Goal: Information Seeking & Learning: Learn about a topic

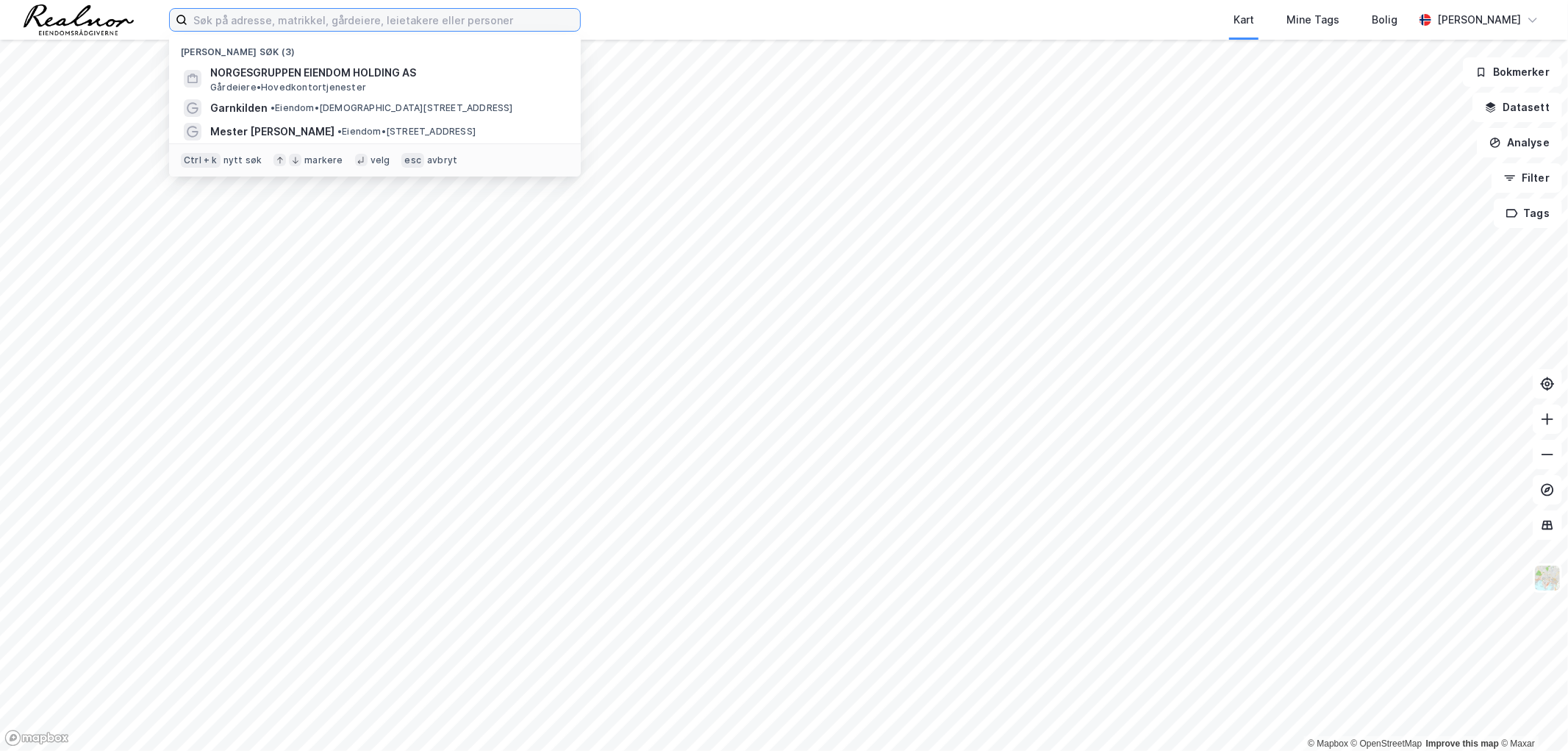
click at [349, 20] on input at bounding box center [383, 20] width 392 height 22
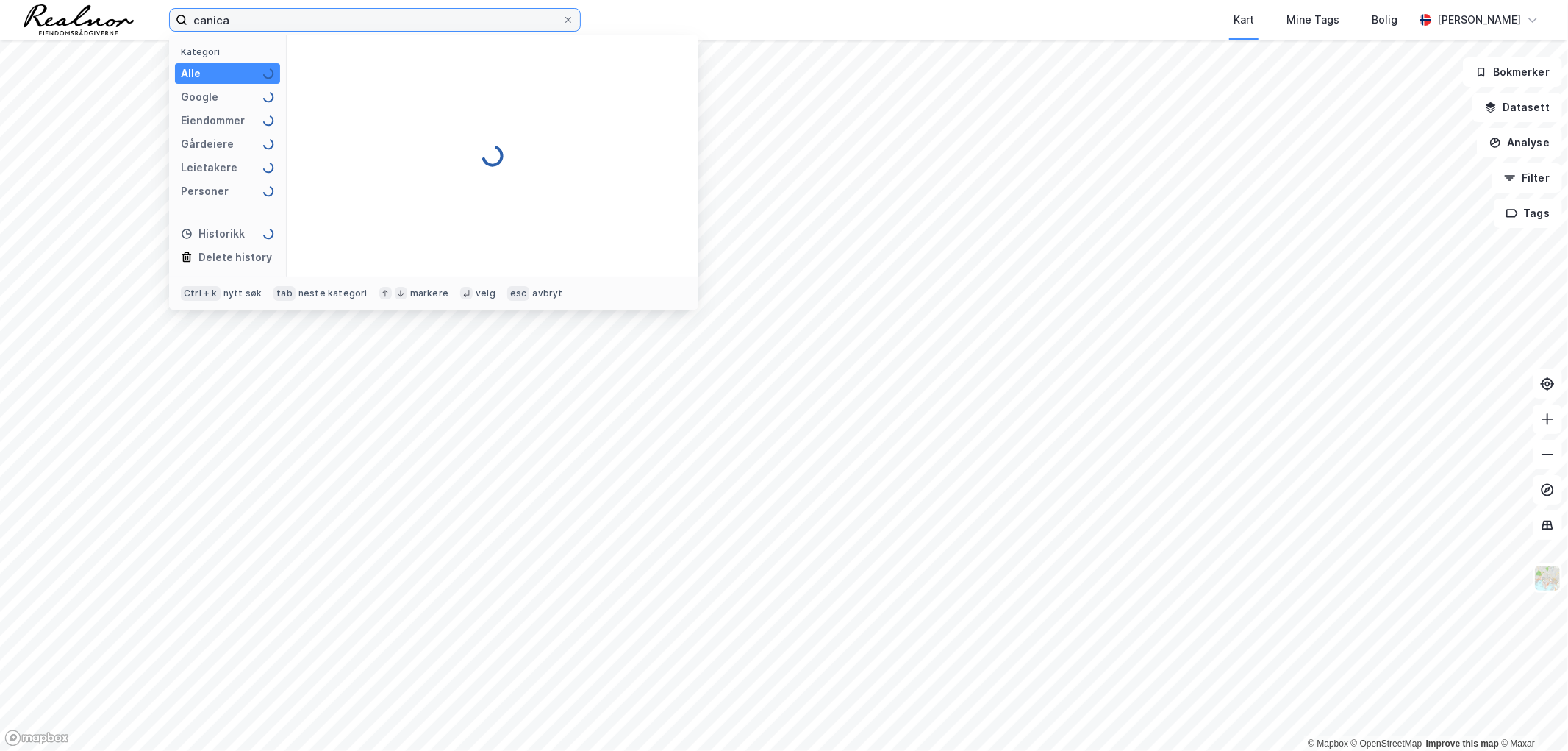
type input "canica"
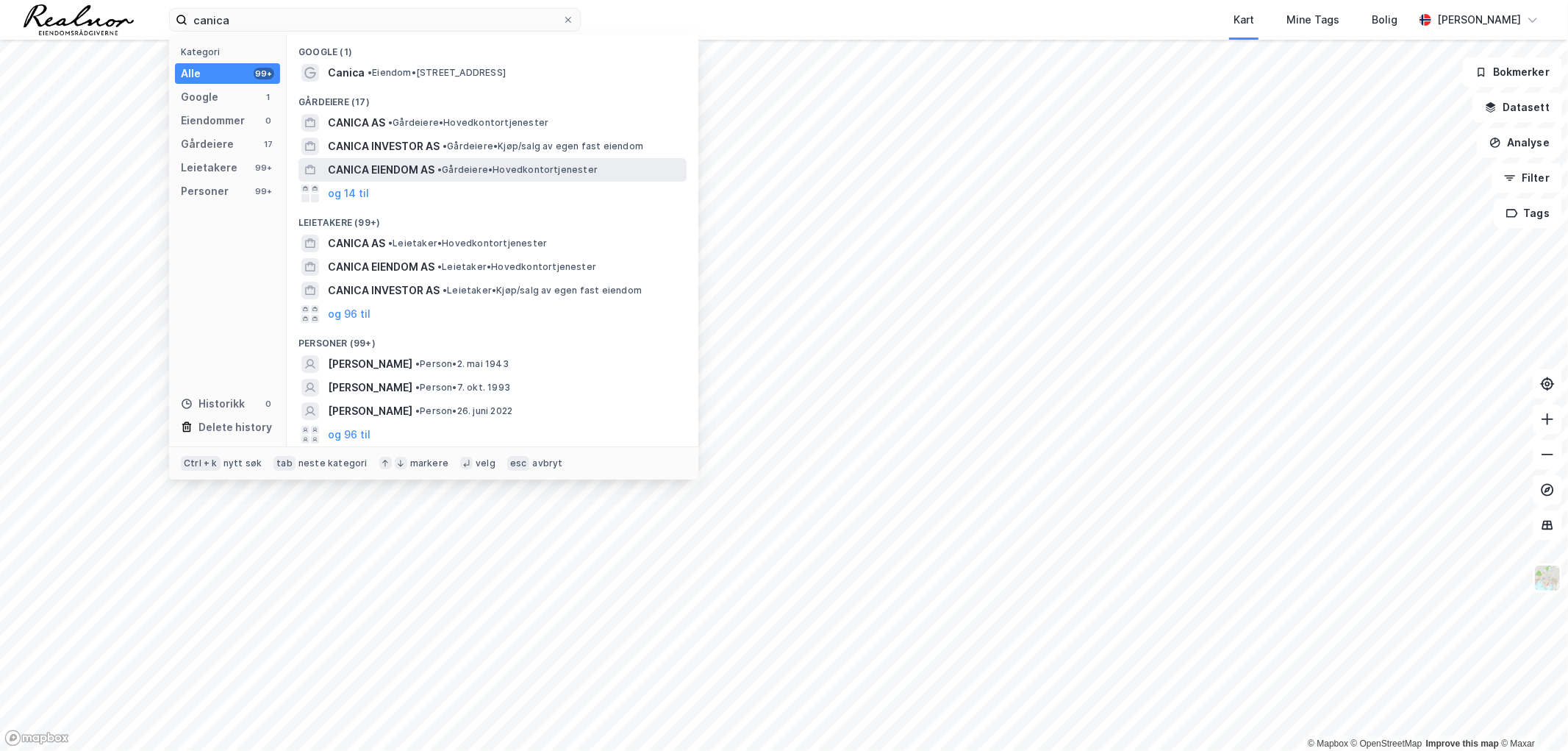
click at [425, 169] on span "CANICA EIENDOM AS" at bounding box center [381, 170] width 107 height 17
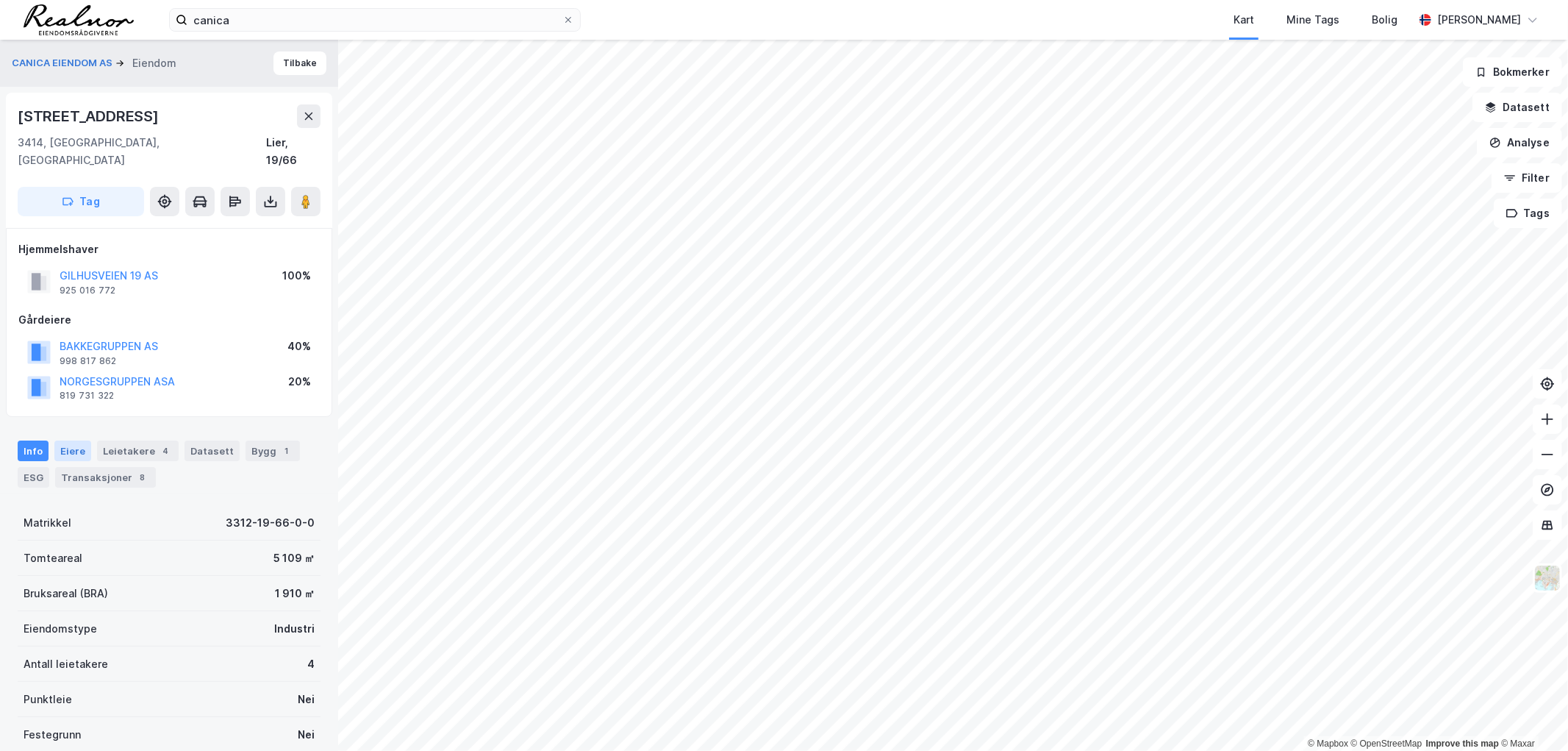
click at [65, 441] on div "Eiere" at bounding box center [72, 451] width 37 height 21
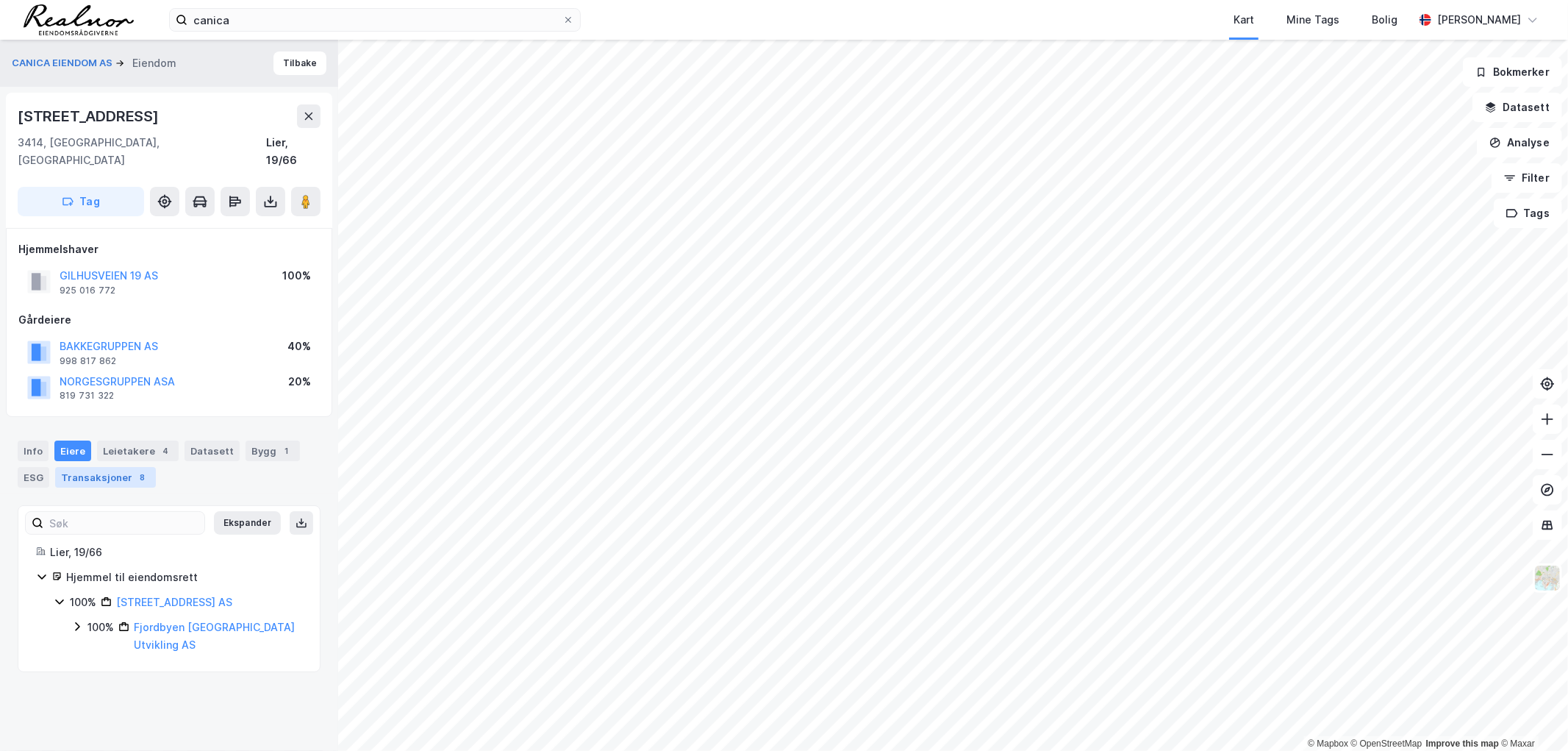
click at [103, 467] on div "Transaksjoner 8" at bounding box center [105, 478] width 101 height 21
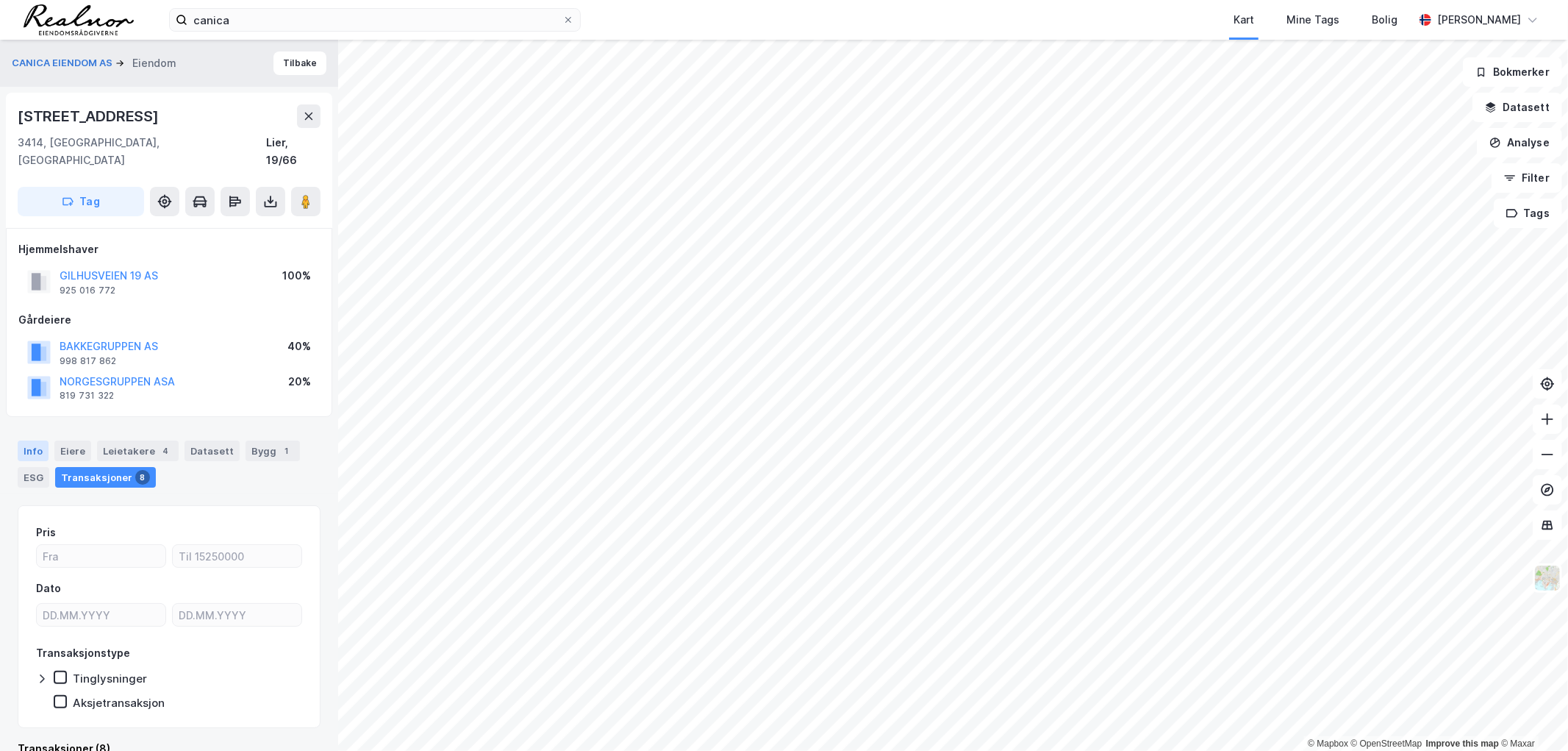
click at [37, 441] on div "Info" at bounding box center [33, 451] width 31 height 21
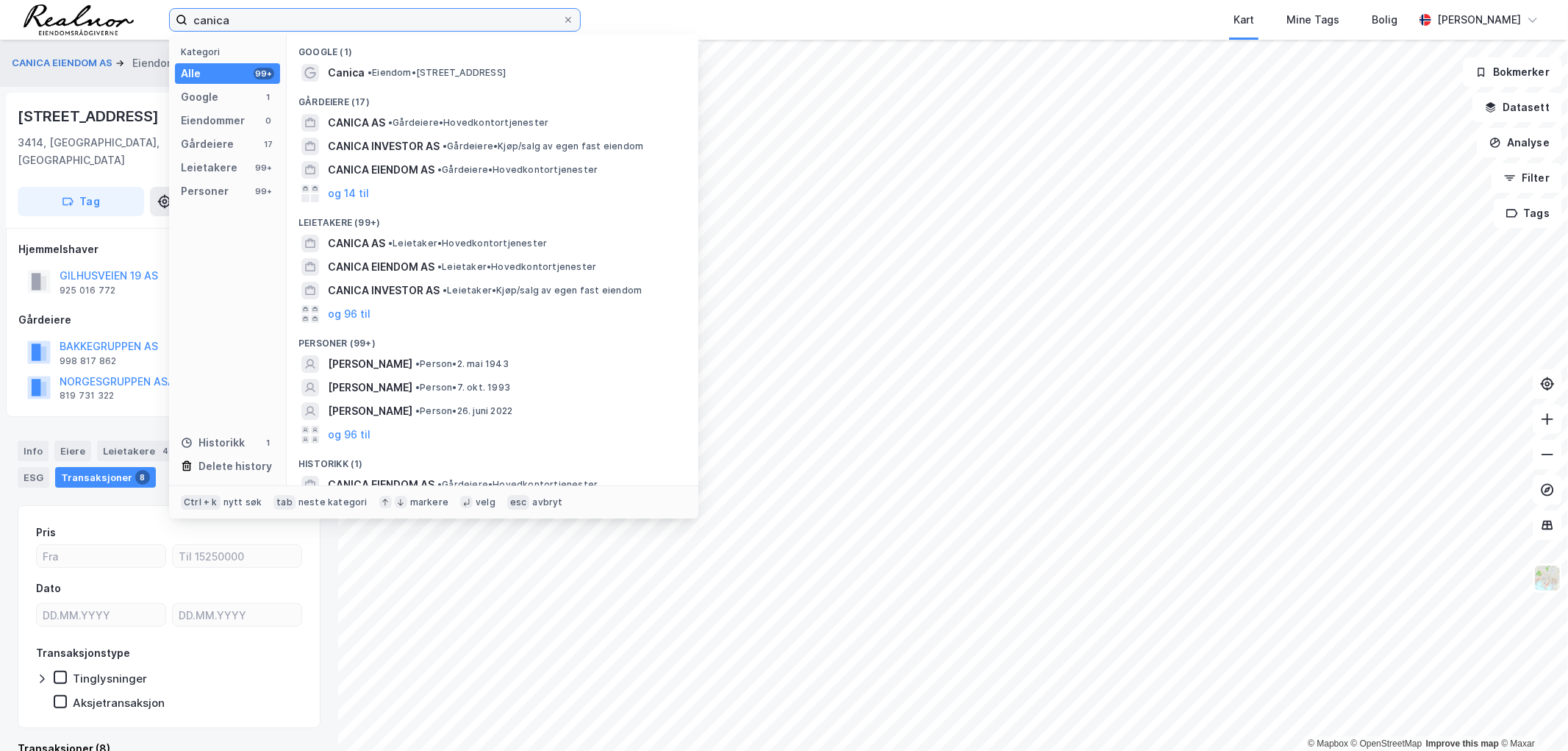
click at [378, 21] on input "canica" at bounding box center [374, 20] width 375 height 22
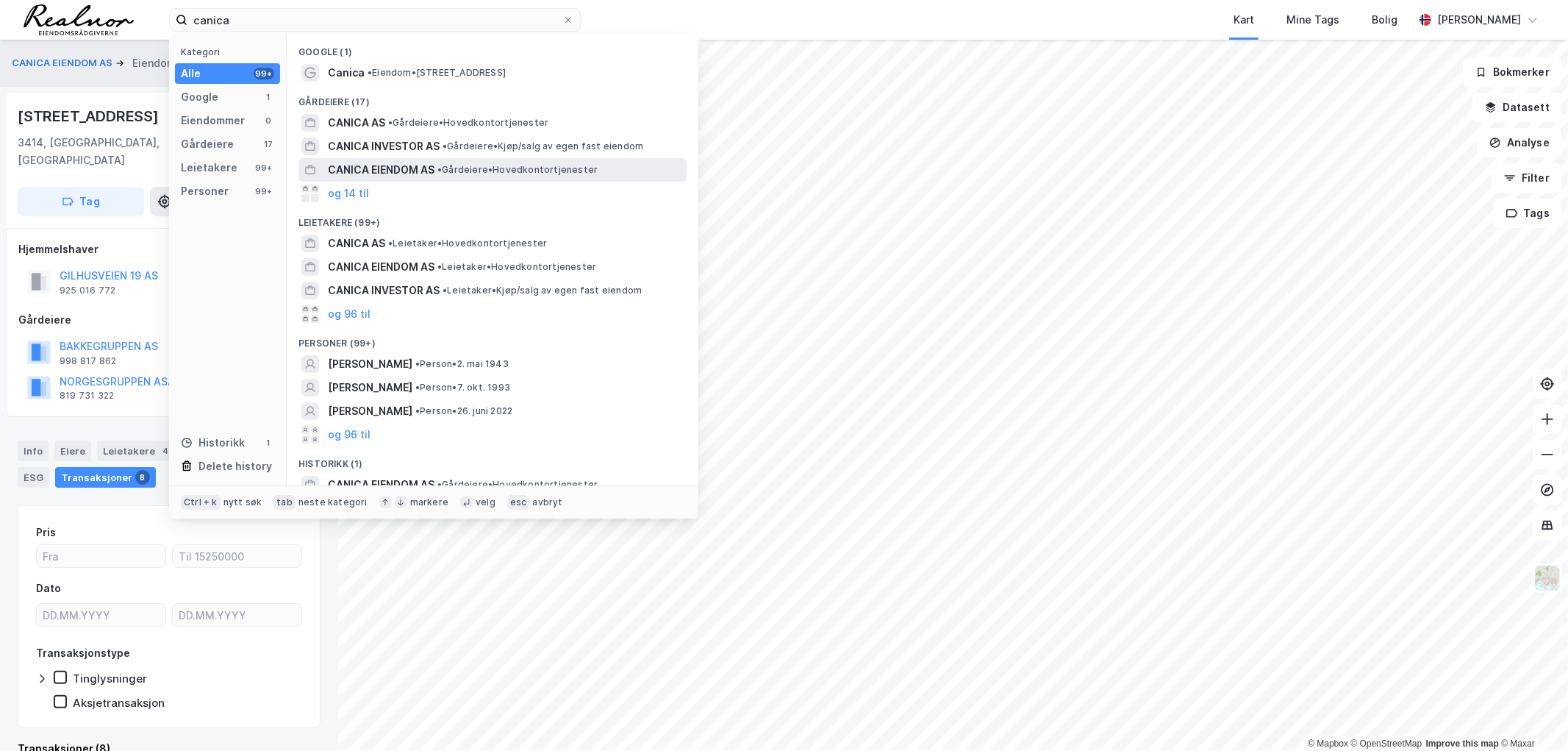
click at [439, 164] on span "•" at bounding box center [439, 169] width 4 height 11
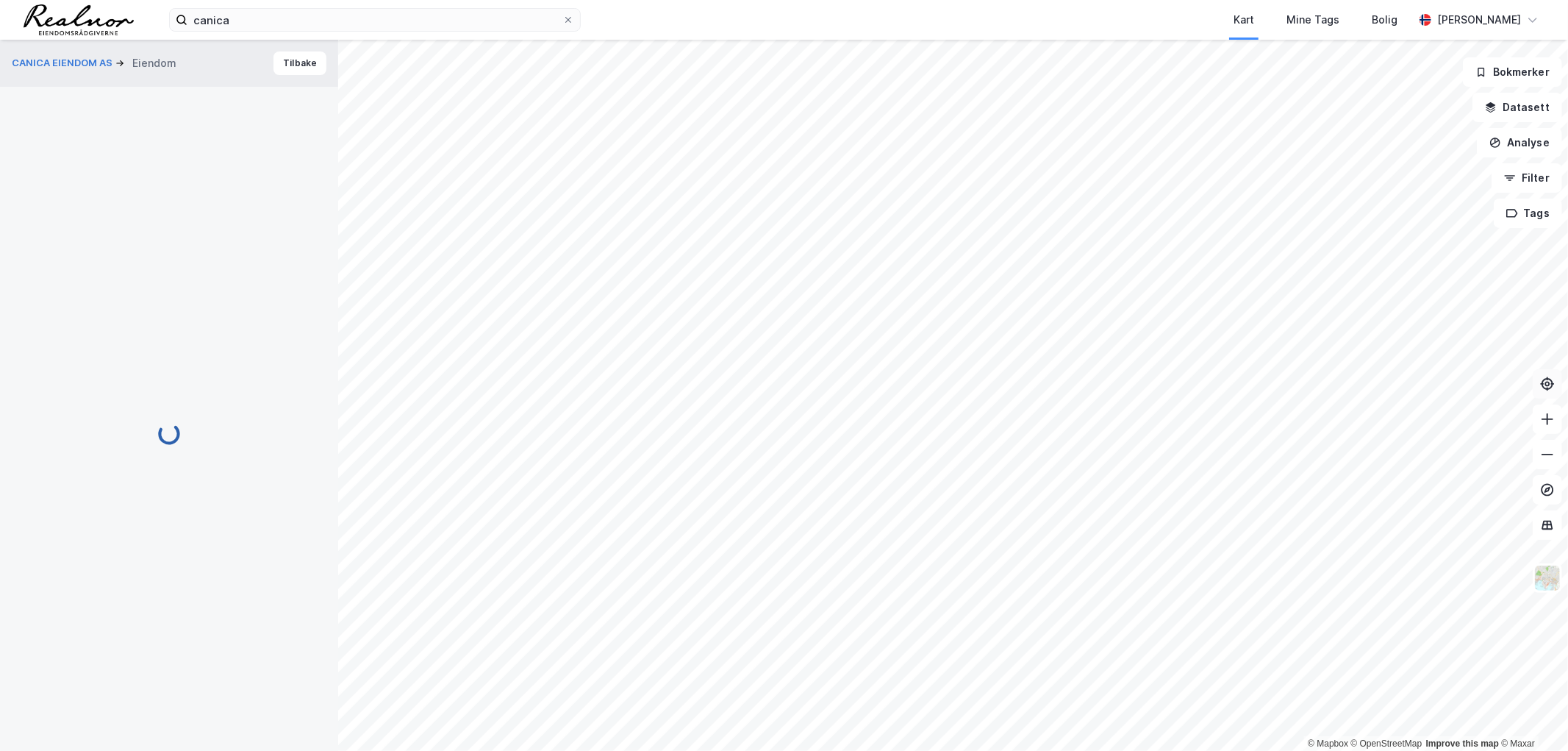
scroll to position [3, 0]
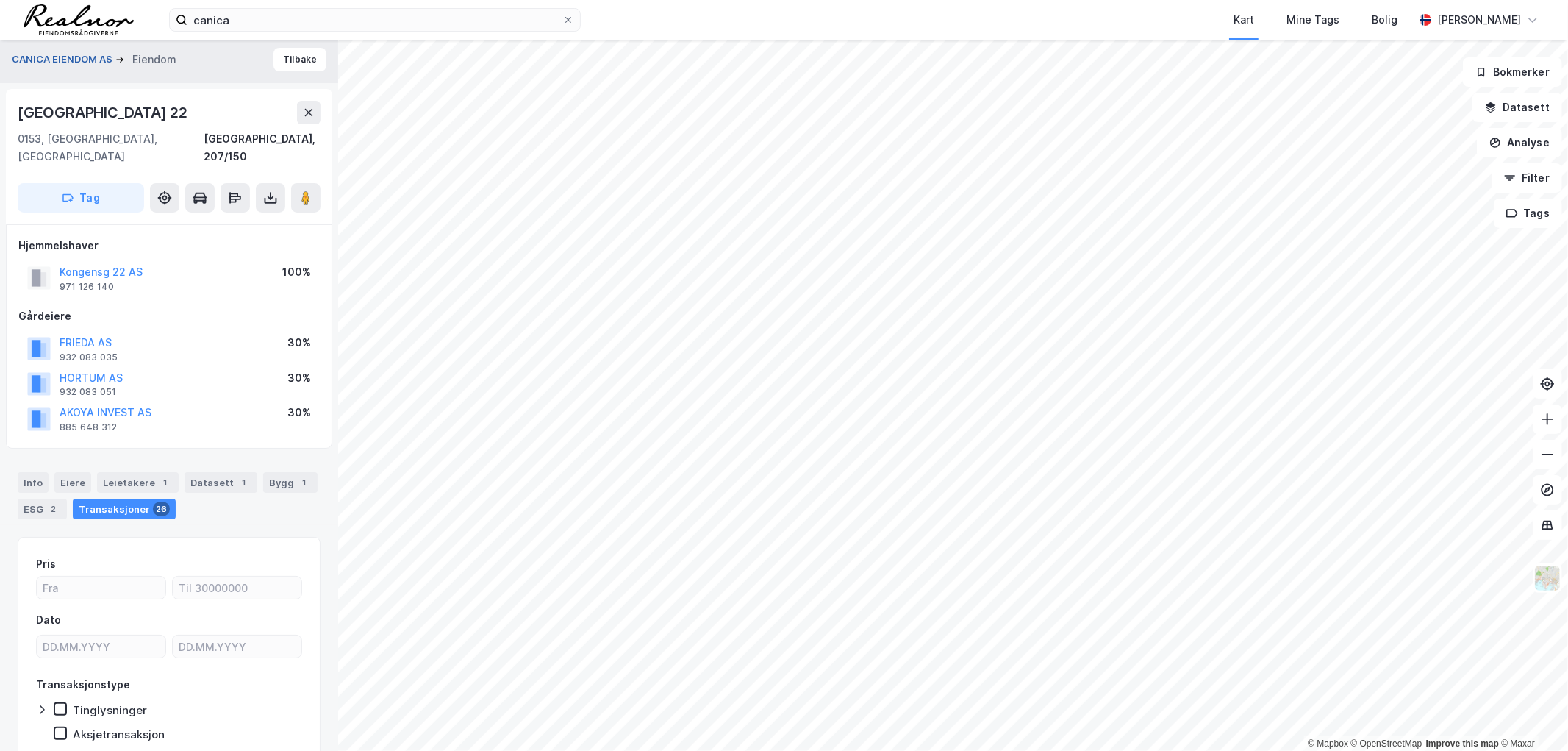
click at [50, 55] on button "CANICA EIENDOM AS" at bounding box center [64, 59] width 103 height 15
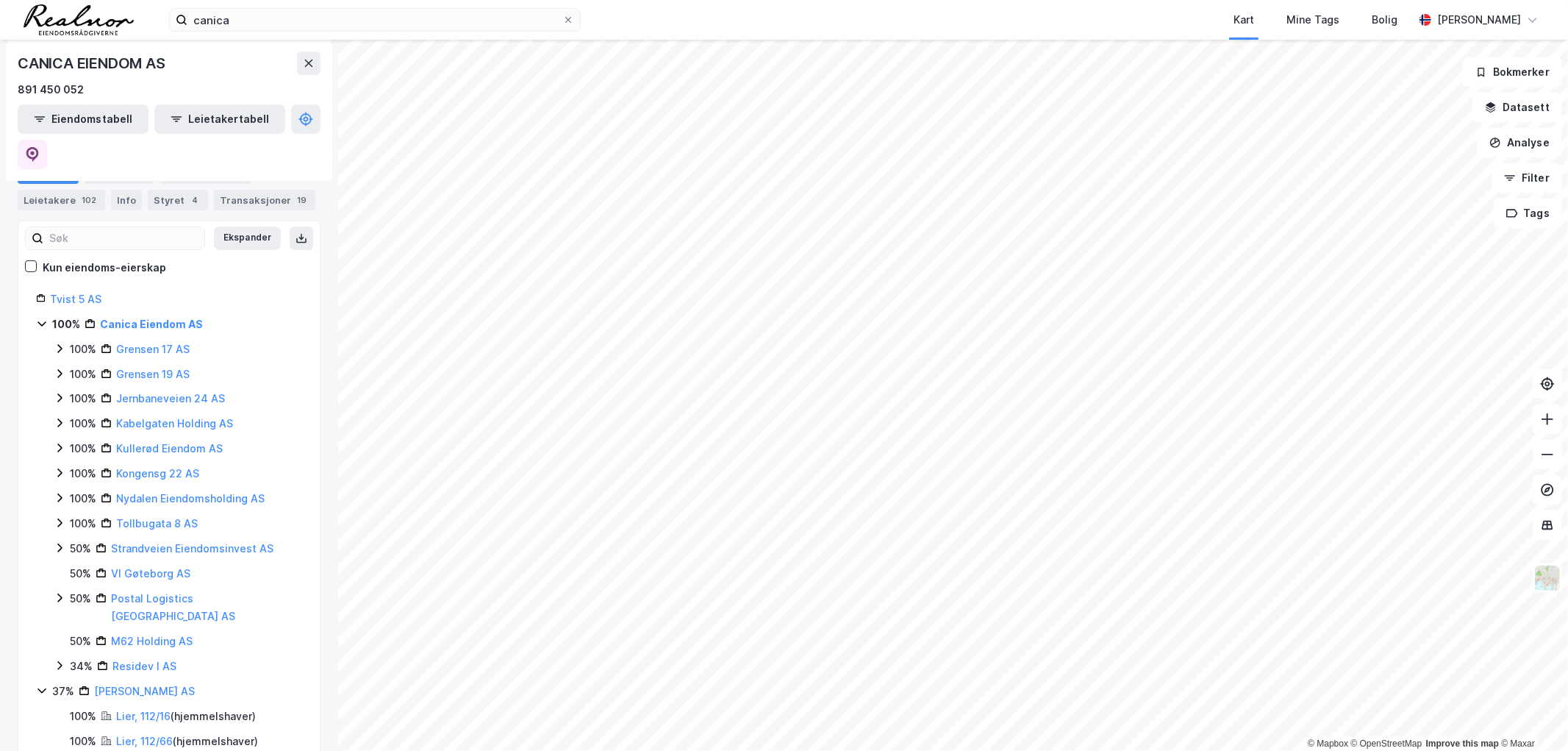
scroll to position [163, 0]
click at [186, 541] on link "Strandveien Eiendomsinvest AS" at bounding box center [192, 547] width 162 height 12
